Goal: Navigation & Orientation: Find specific page/section

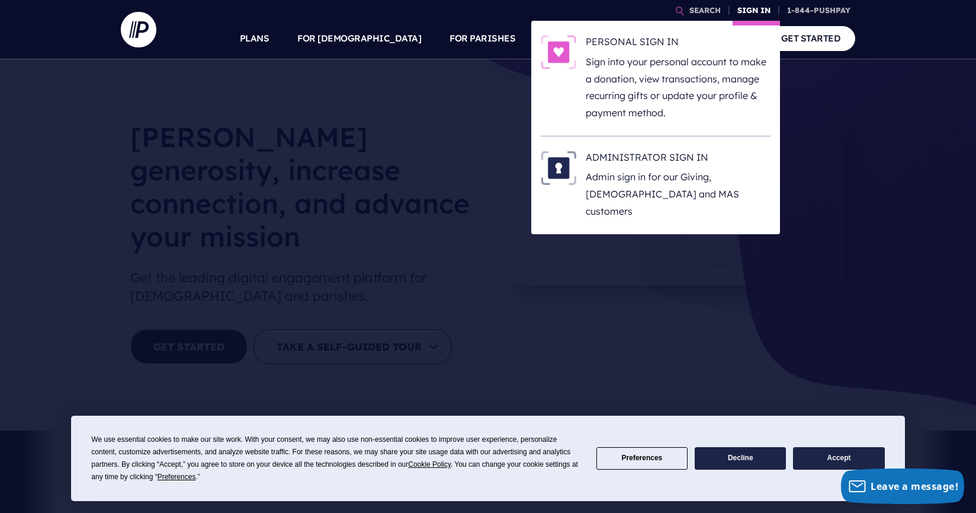
click at [764, 11] on link "SIGN IN" at bounding box center [754, 10] width 43 height 21
click at [684, 60] on p "Sign into your personal account to make a donation, view transactions, manage r…" at bounding box center [678, 87] width 185 height 68
click at [767, 7] on link "SIGN IN" at bounding box center [754, 10] width 43 height 21
click at [648, 194] on p "Admin sign in for our Giving, [DEMOGRAPHIC_DATA] and MAS customers" at bounding box center [678, 193] width 185 height 51
click at [751, 12] on link "SIGN IN" at bounding box center [754, 10] width 43 height 21
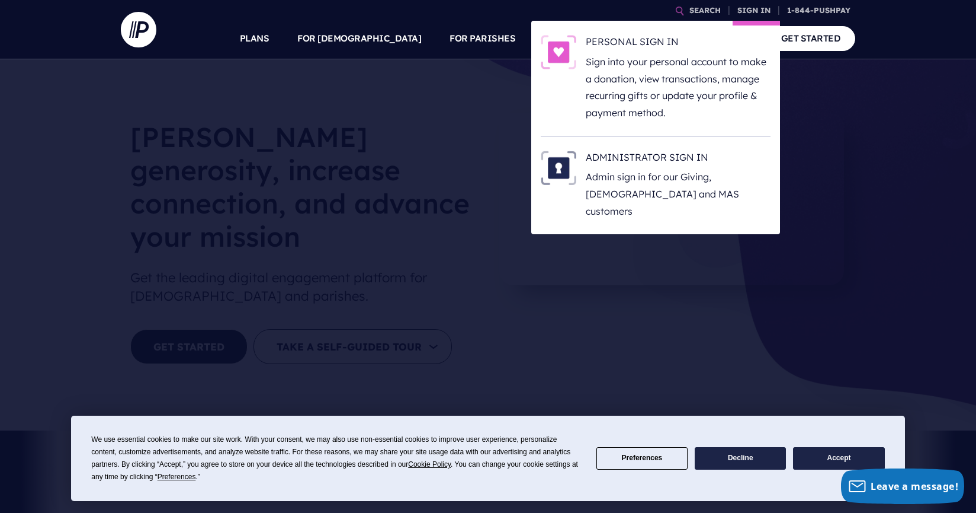
click at [705, 145] on li "ADMINISTRATOR SIGN IN Admin sign in for our Giving, [DEMOGRAPHIC_DATA] and MAS …" at bounding box center [656, 185] width 230 height 98
click at [606, 163] on h6 "ADMINISTRATOR SIGN IN" at bounding box center [678, 160] width 185 height 18
